Goal: Find specific page/section: Find specific page/section

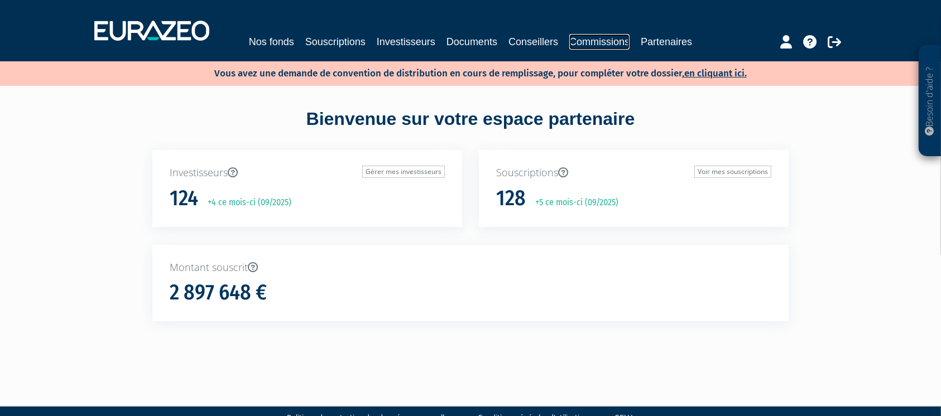
click at [591, 43] on link "Commissions" at bounding box center [599, 42] width 60 height 16
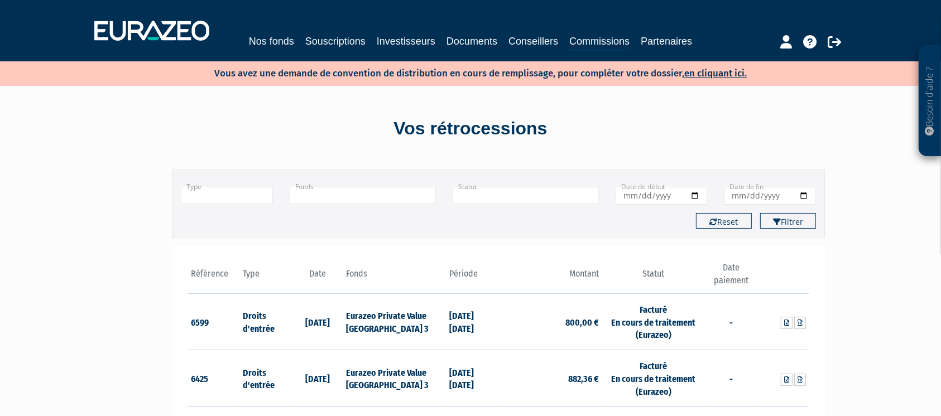
click at [216, 194] on input "text" at bounding box center [227, 195] width 92 height 17
click at [205, 226] on li "Commissions" at bounding box center [226, 225] width 91 height 14
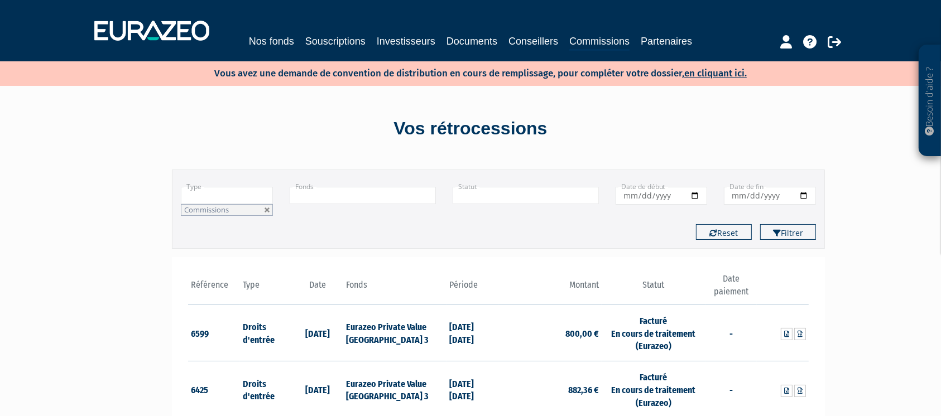
click at [667, 191] on input "Date de début" at bounding box center [662, 196] width 92 height 18
click at [691, 196] on input "Date de début" at bounding box center [662, 196] width 92 height 18
type input "2025-07-01"
click at [780, 198] on input "Date de fin" at bounding box center [770, 196] width 92 height 18
click at [802, 193] on input "Date de fin" at bounding box center [770, 196] width 92 height 18
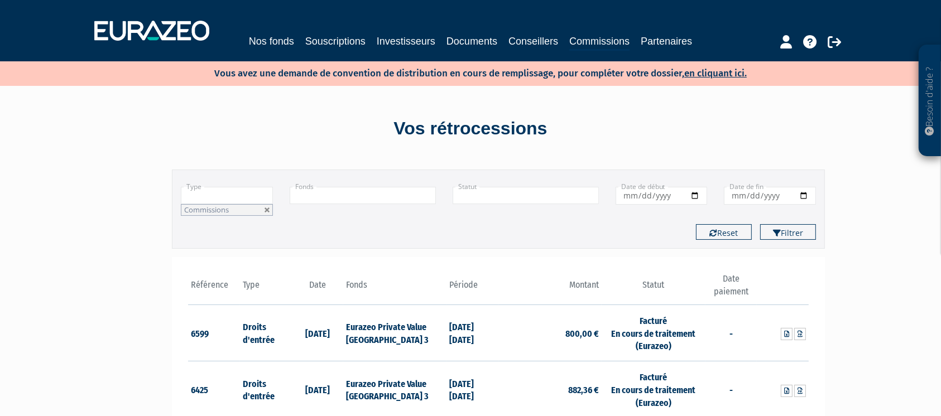
type input "2025-07-31"
click at [782, 234] on button "Filtrer" at bounding box center [788, 232] width 56 height 16
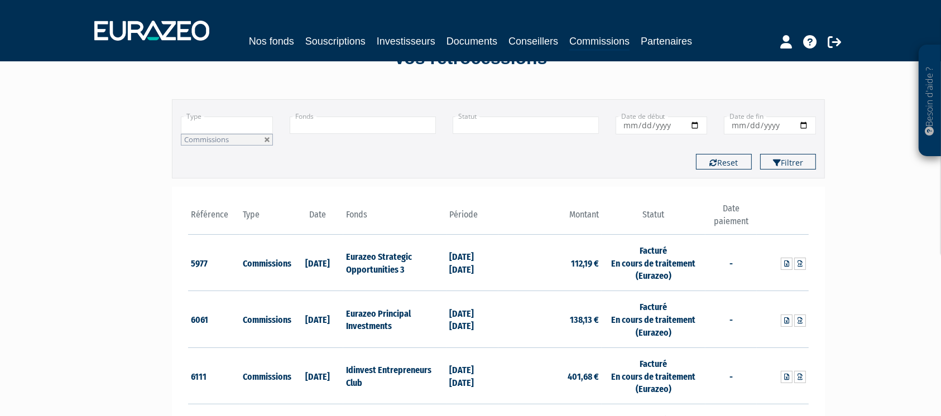
scroll to position [16, 0]
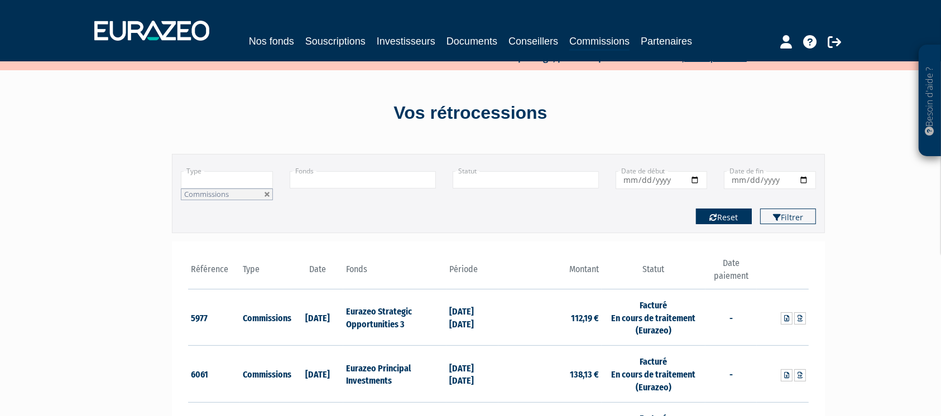
click at [721, 217] on button "Reset" at bounding box center [724, 217] width 56 height 16
type input "+"
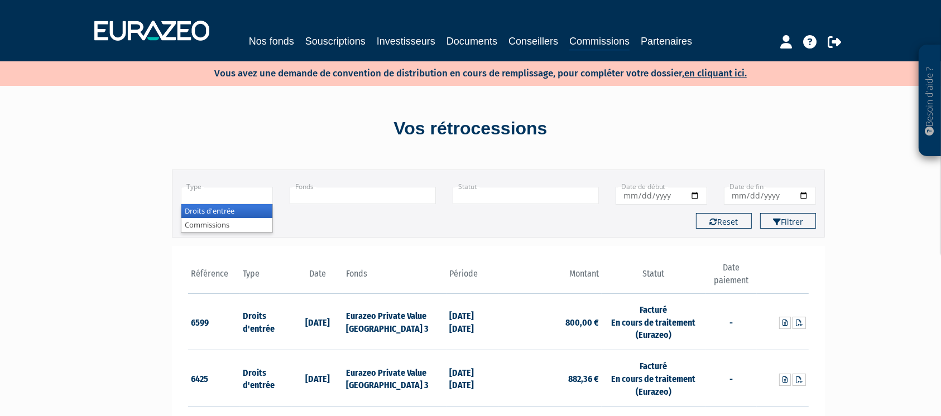
click at [246, 199] on input "text" at bounding box center [227, 195] width 92 height 17
click at [229, 230] on li "Commissions" at bounding box center [226, 225] width 91 height 14
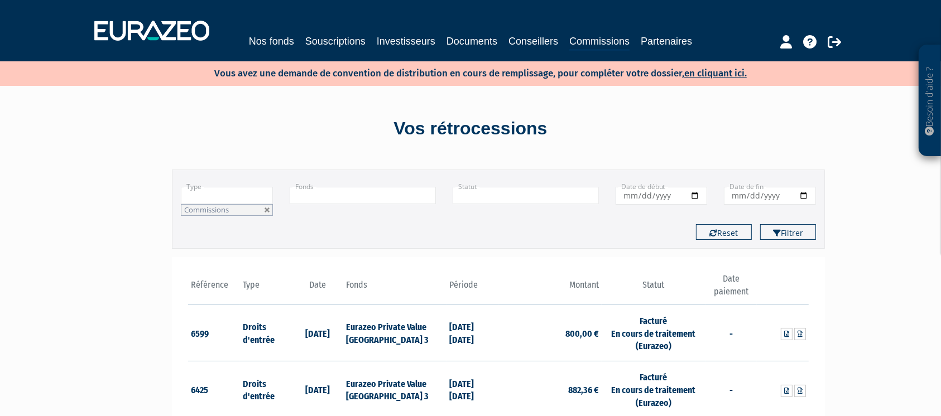
click at [483, 197] on input "text" at bounding box center [526, 195] width 146 height 17
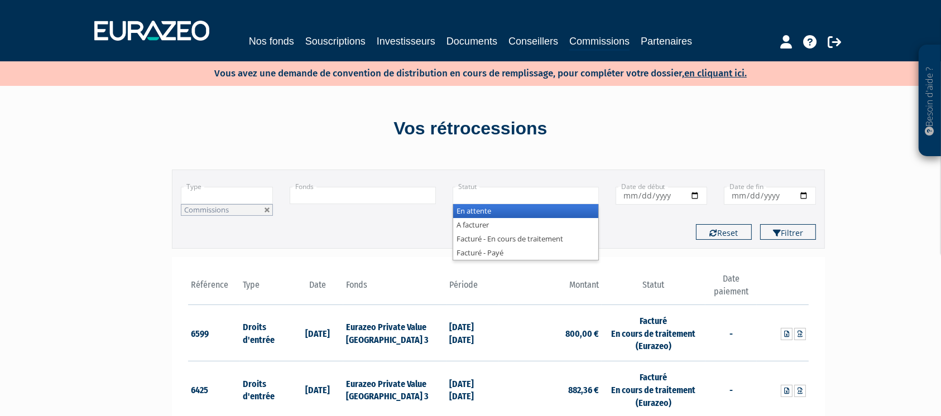
type input "+"
click at [540, 161] on div "Filtrer Type Droits d'entrée Commissions Commissions Droits d'entrée Commission…" at bounding box center [498, 203] width 636 height 90
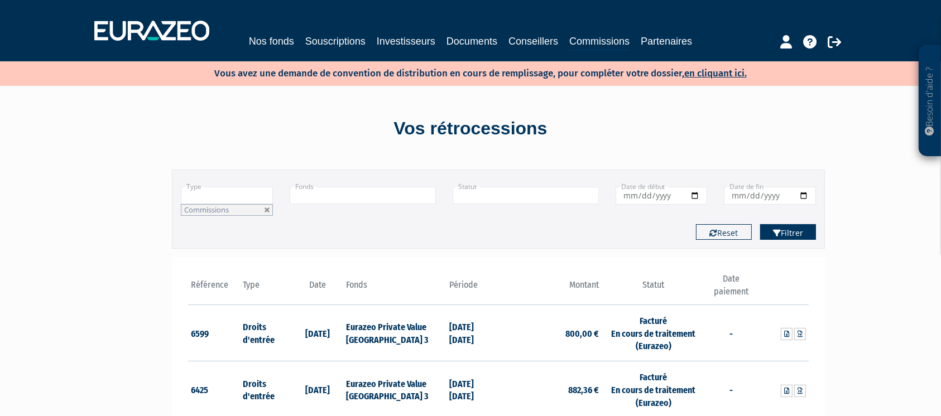
click at [800, 234] on button "Filtrer" at bounding box center [788, 232] width 56 height 16
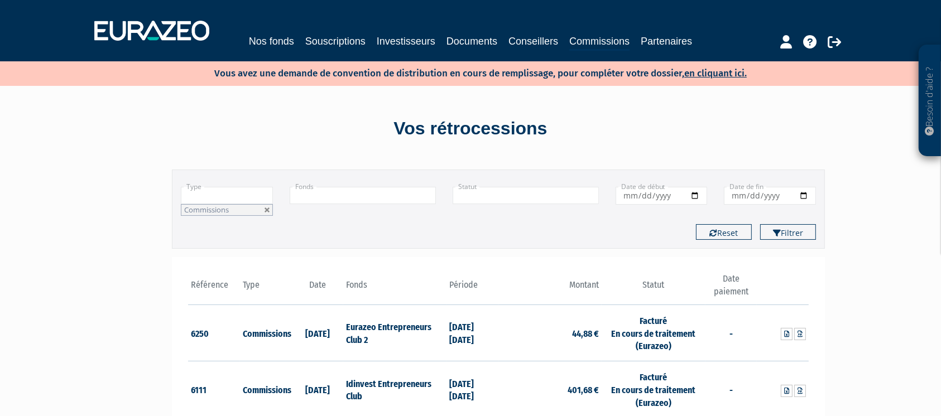
click at [695, 194] on input "Date de début" at bounding box center [662, 196] width 92 height 18
type input "[DATE]"
click at [760, 199] on input "Date de fin" at bounding box center [770, 196] width 92 height 18
click at [804, 195] on input "Date de fin" at bounding box center [770, 196] width 92 height 18
type input "[DATE]"
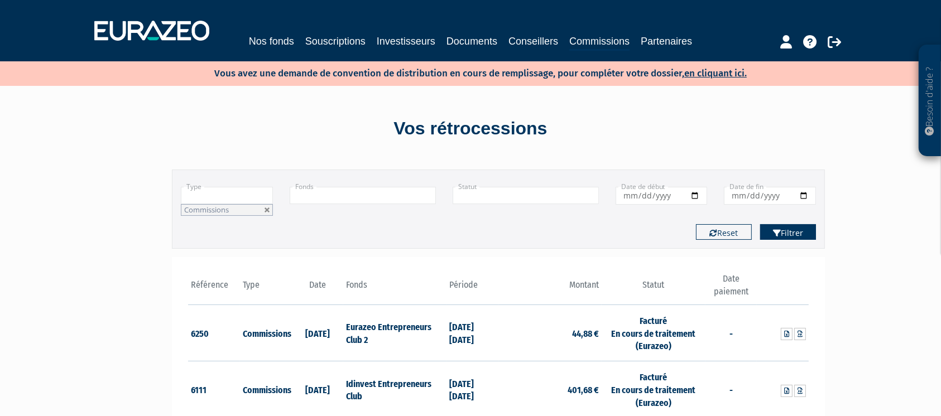
click at [787, 233] on button "Filtrer" at bounding box center [788, 232] width 56 height 16
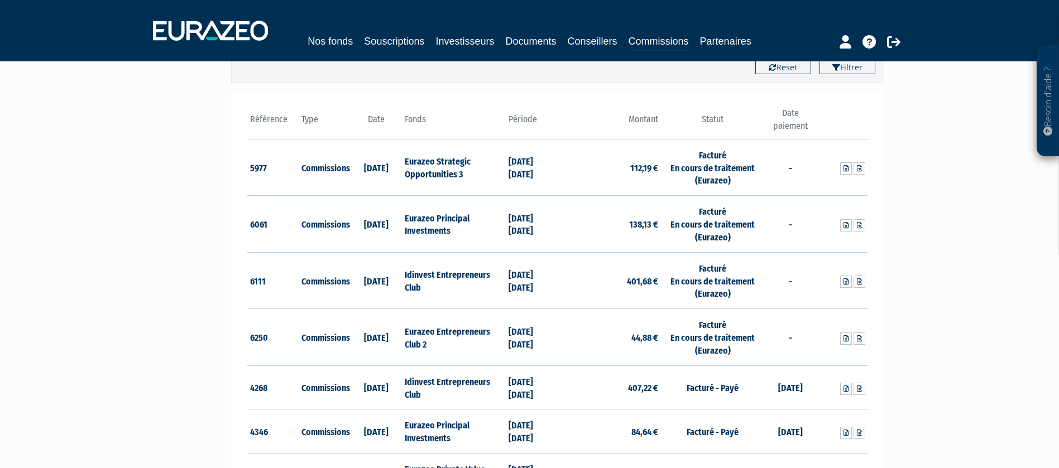
scroll to position [188, 0]
